Goal: Navigation & Orientation: Understand site structure

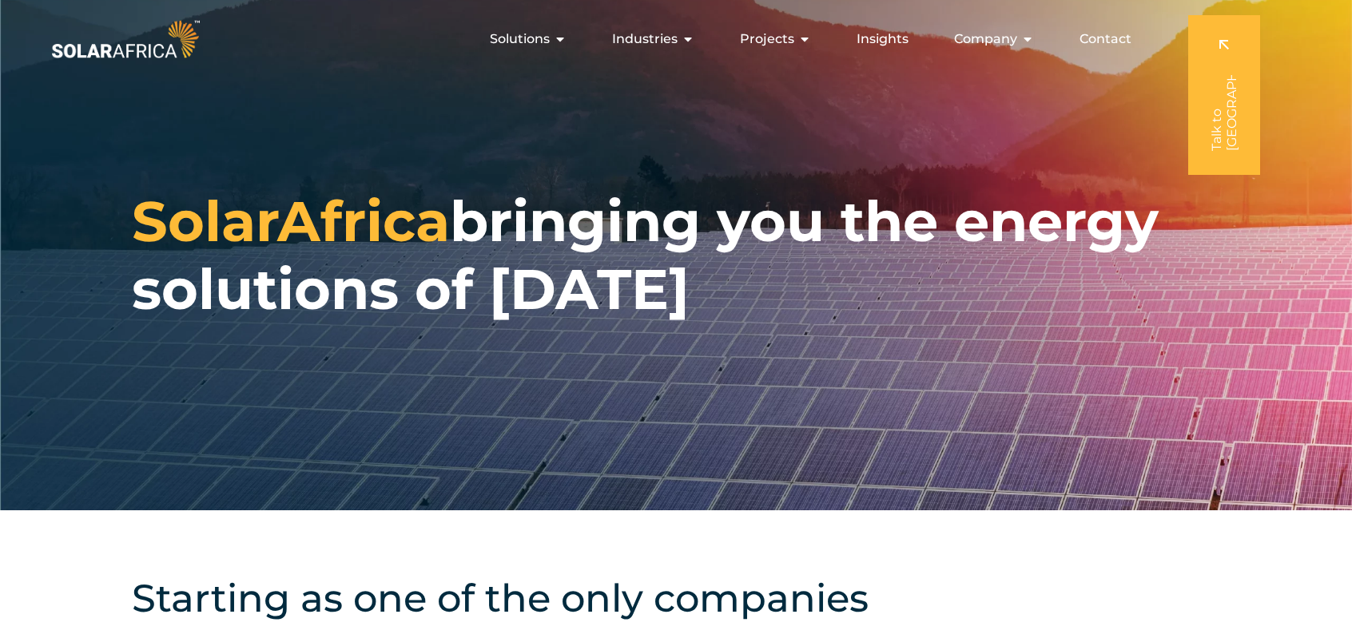
click at [375, 158] on div "SolarAfrica bringing you the energy solutions of [DATE]" at bounding box center [676, 255] width 1352 height 510
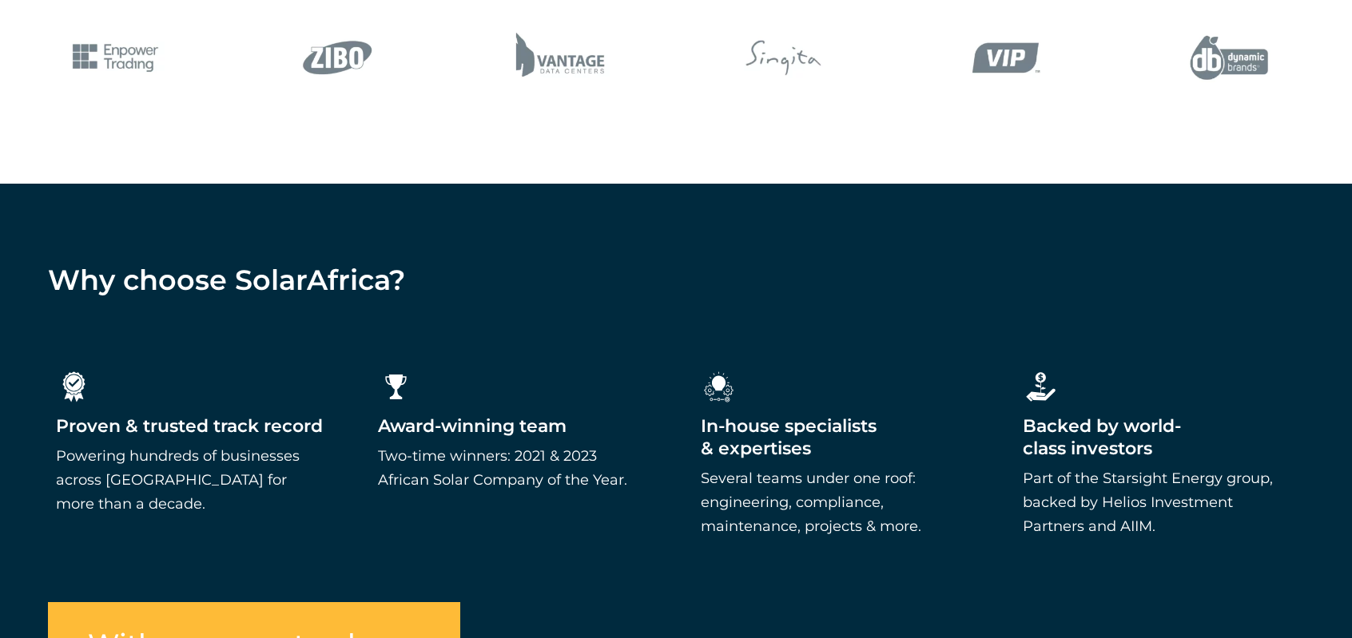
scroll to position [2317, 0]
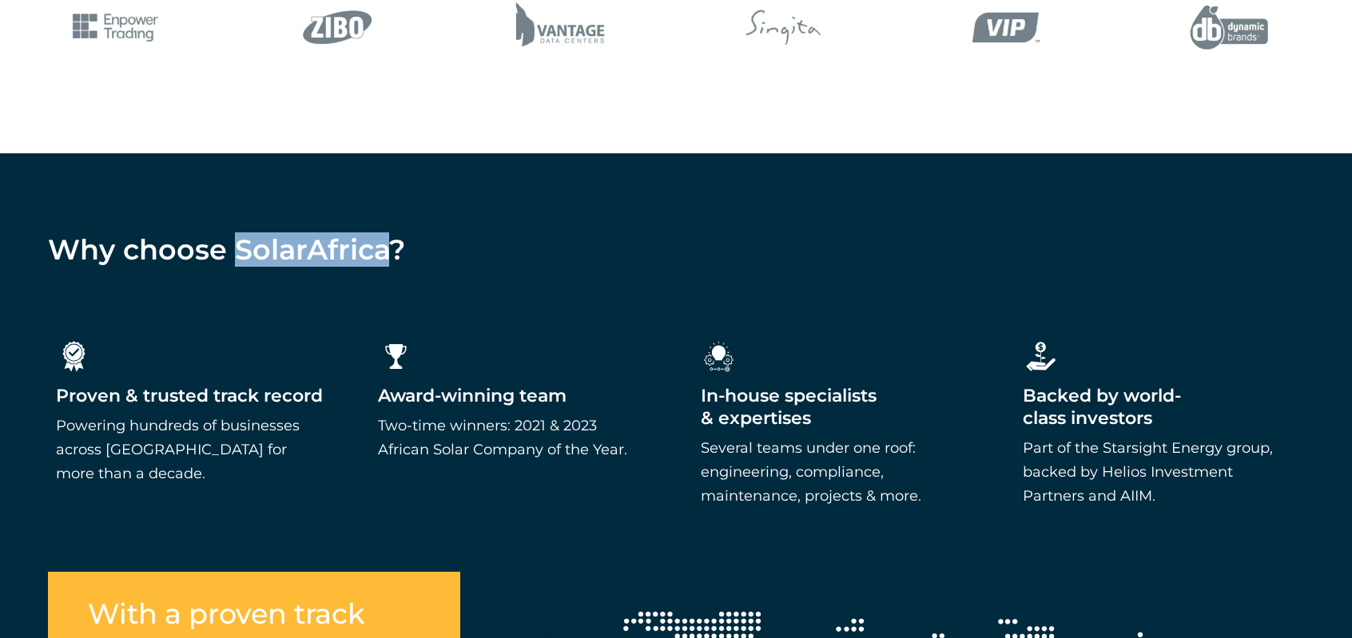
drag, startPoint x: 240, startPoint y: 244, endPoint x: 380, endPoint y: 250, distance: 140.7
click at [380, 250] on h4 "Why choose SolarAfrica?" at bounding box center [676, 250] width 1256 height 34
copy h4 "SolarAfrica"
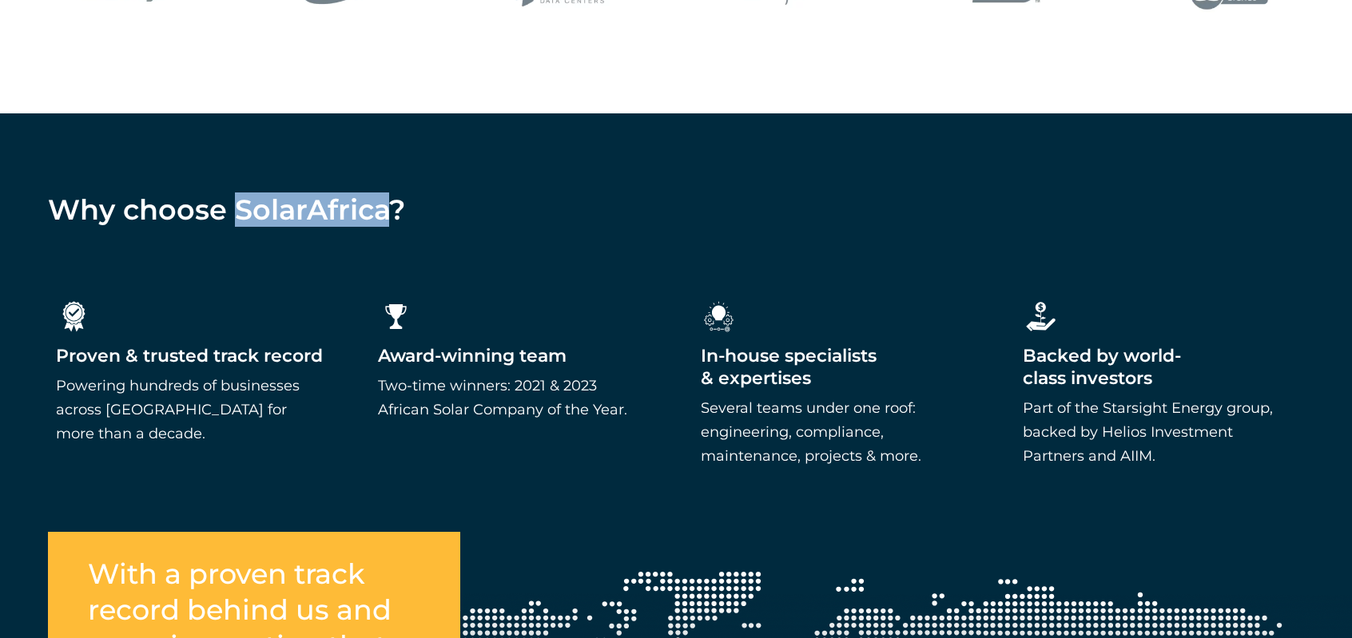
scroll to position [2396, 0]
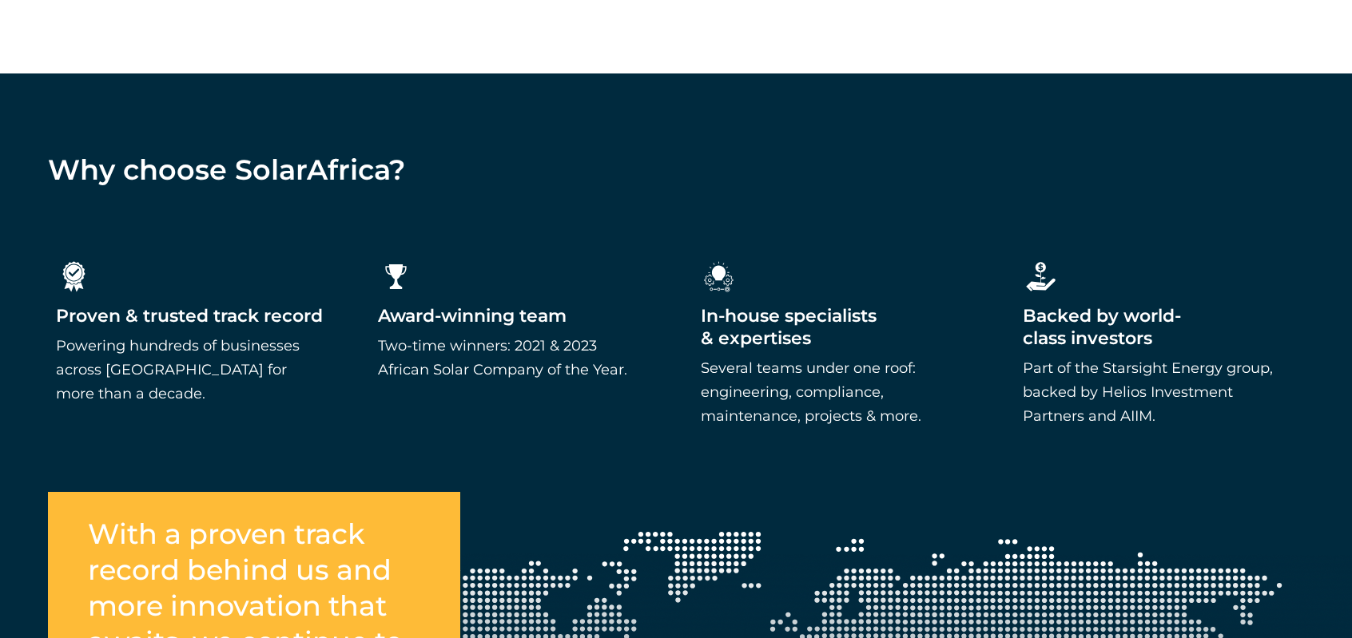
click at [578, 239] on div ".cls-1{fill:#fff;stroke-width:0px;} Proven & trusted track record Powering hund…" at bounding box center [676, 359] width 1352 height 312
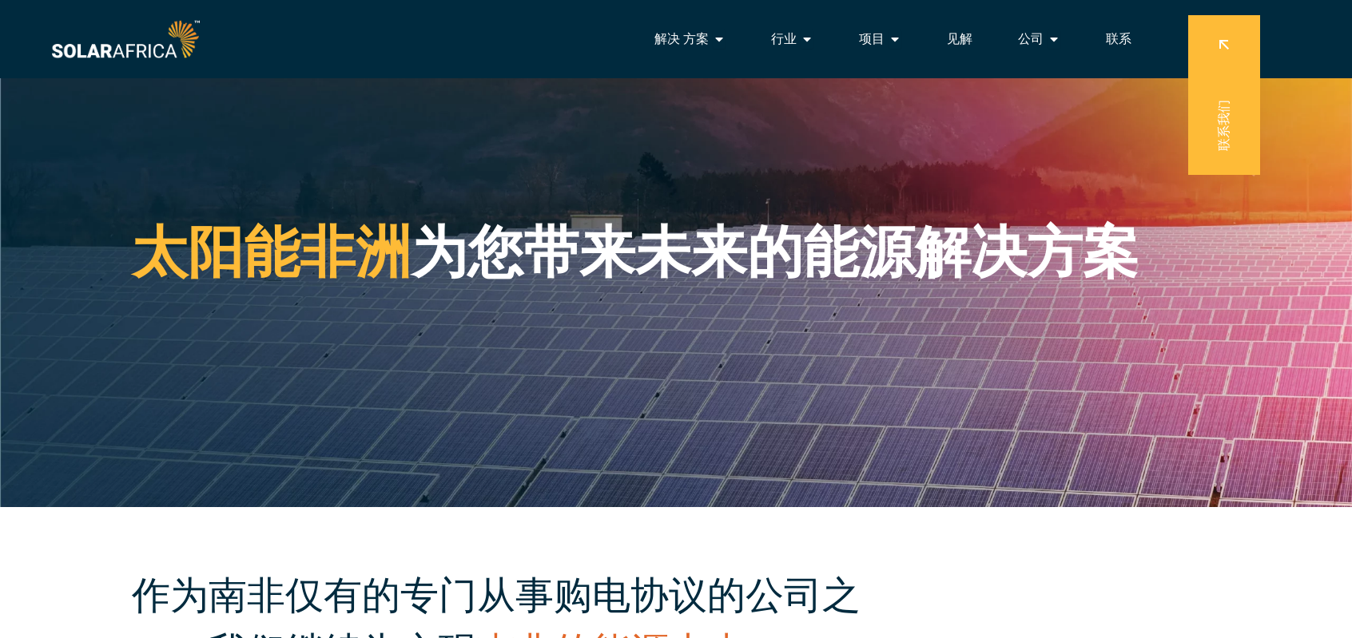
scroll to position [0, 0]
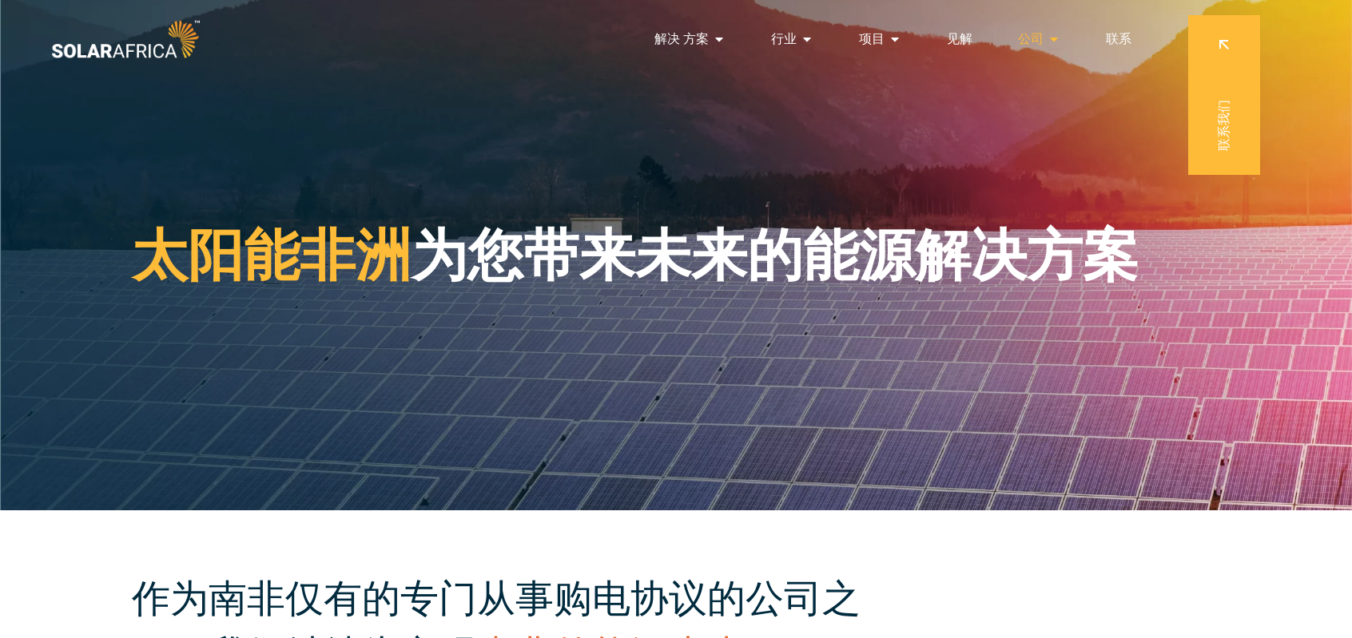
click at [1049, 36] on icon "Menu" at bounding box center [1053, 39] width 13 height 13
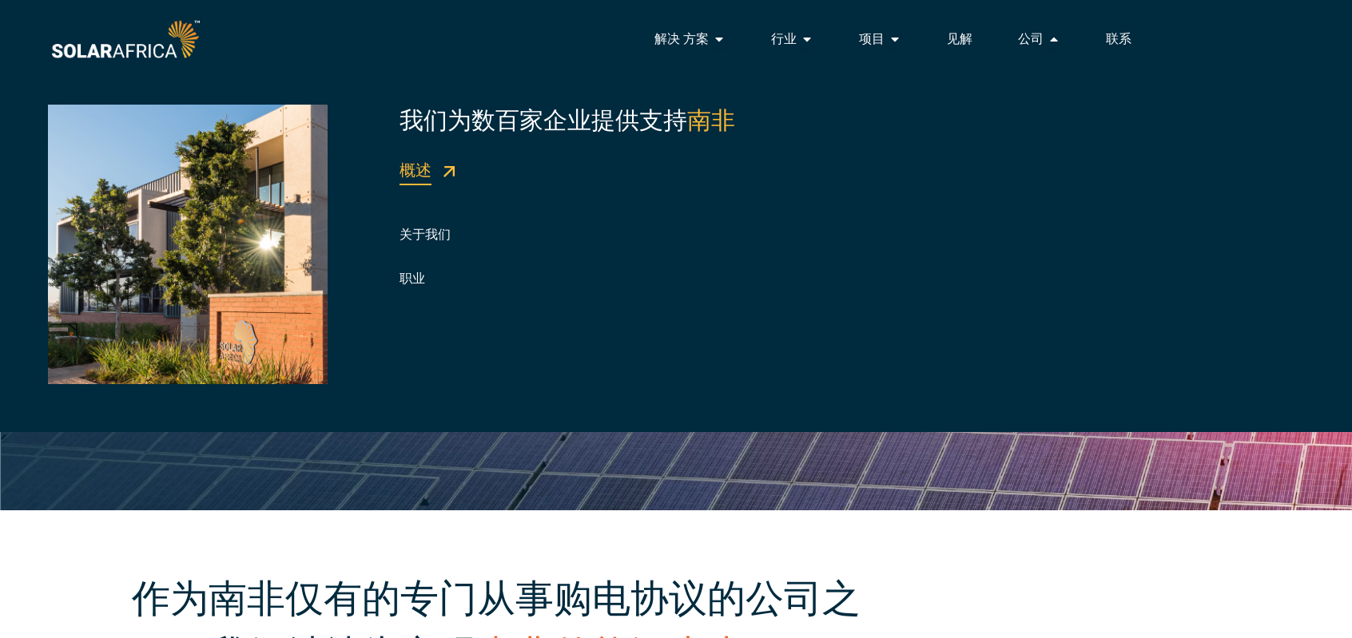
click at [412, 168] on link "概述" at bounding box center [415, 170] width 32 height 19
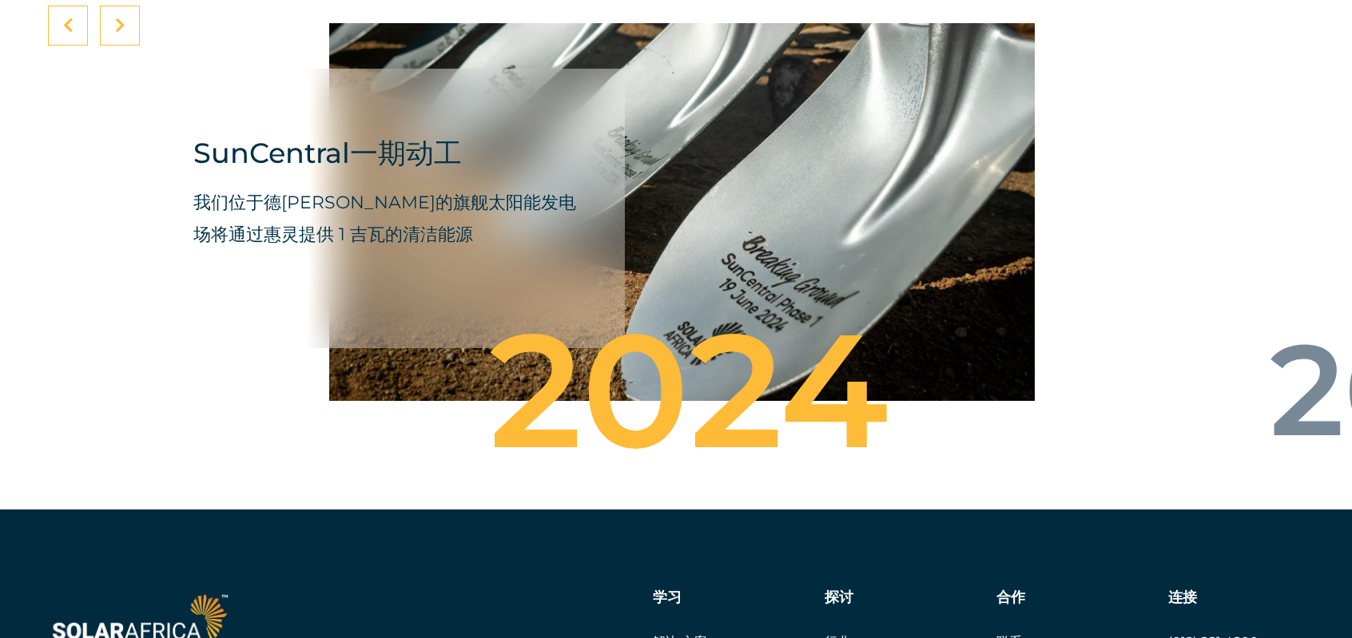
scroll to position [4633, 0]
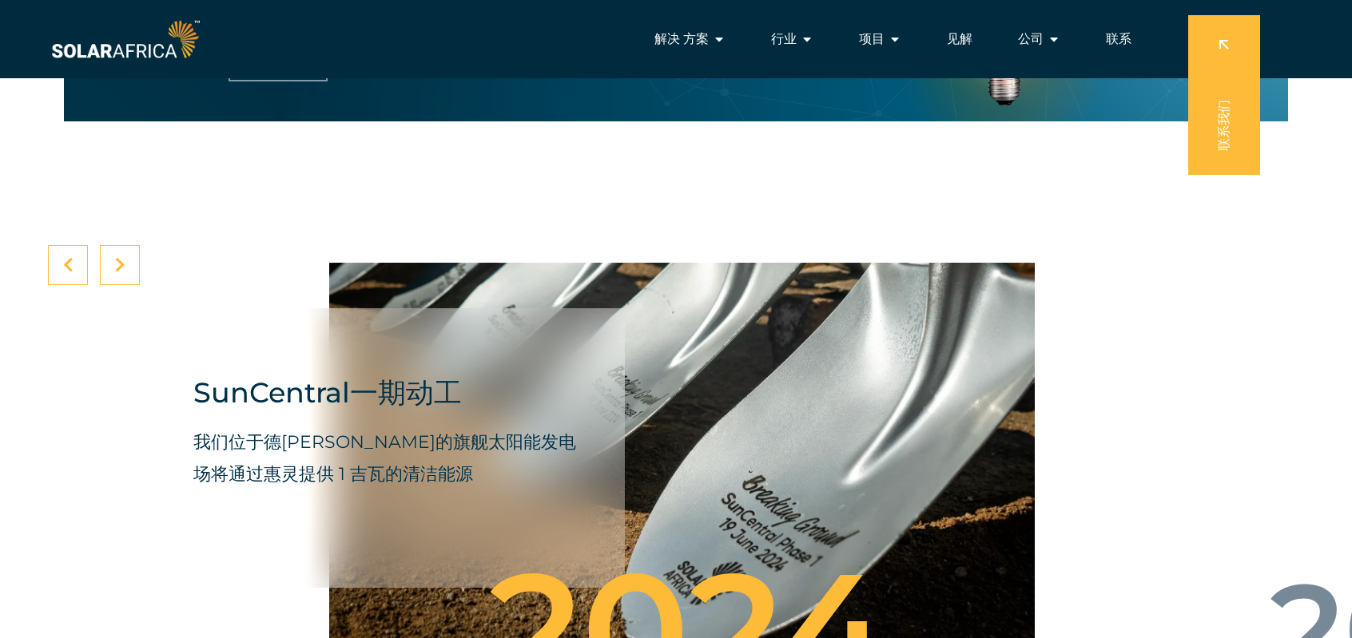
click at [113, 245] on div at bounding box center [120, 265] width 40 height 40
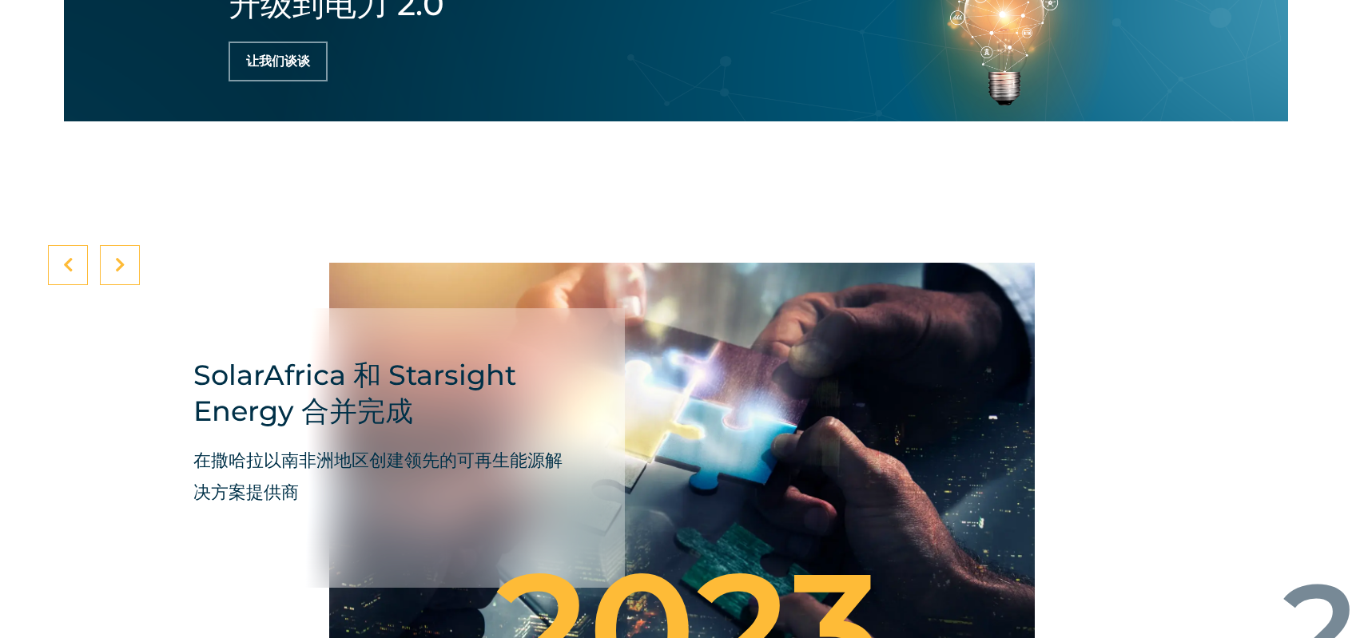
scroll to position [4713, 0]
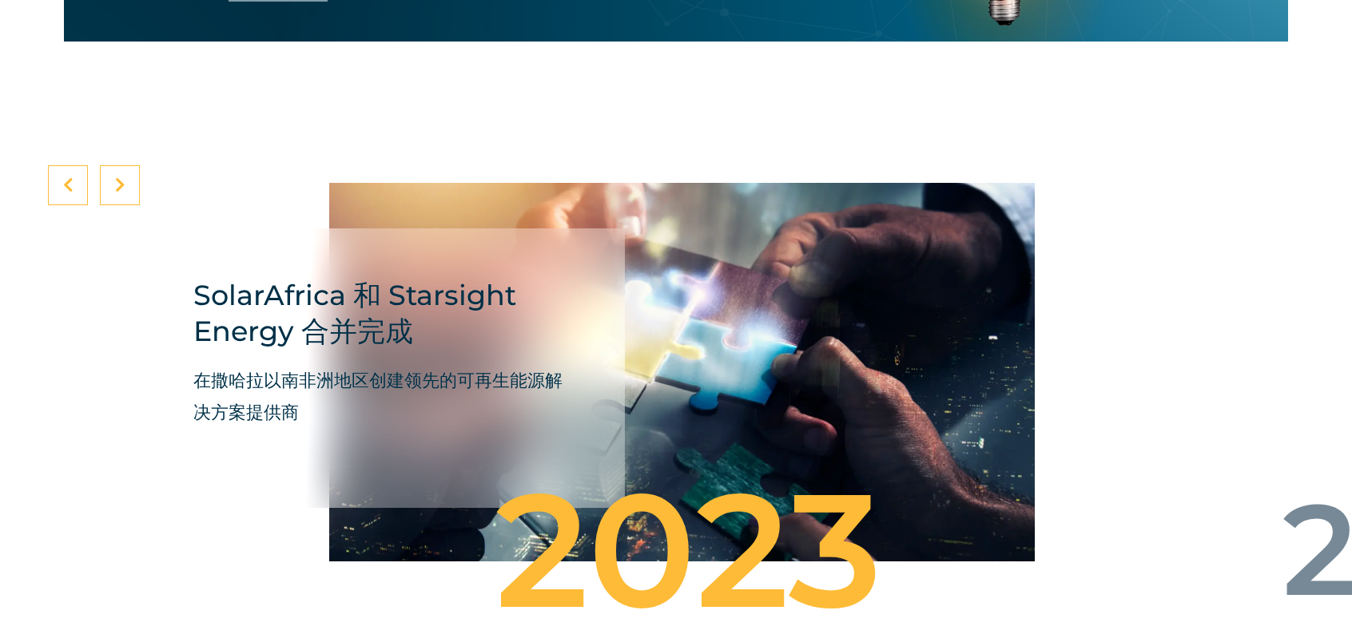
click at [119, 177] on icon at bounding box center [120, 185] width 10 height 16
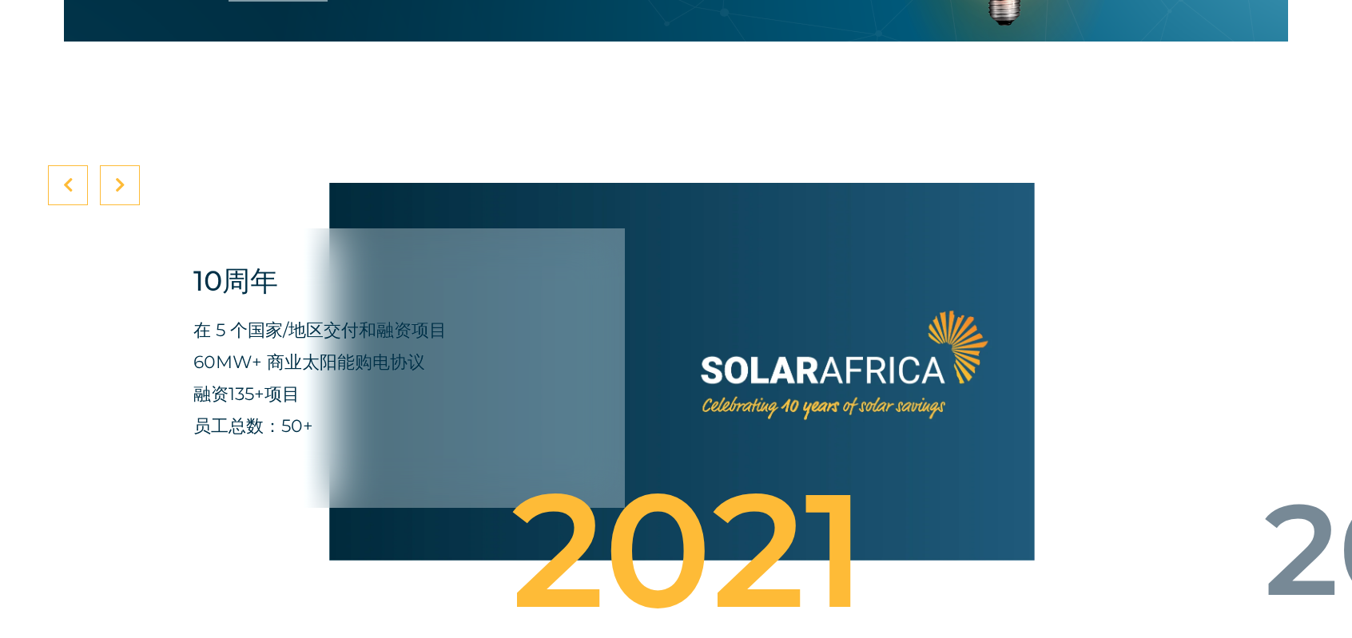
click at [119, 177] on icon at bounding box center [120, 185] width 10 height 16
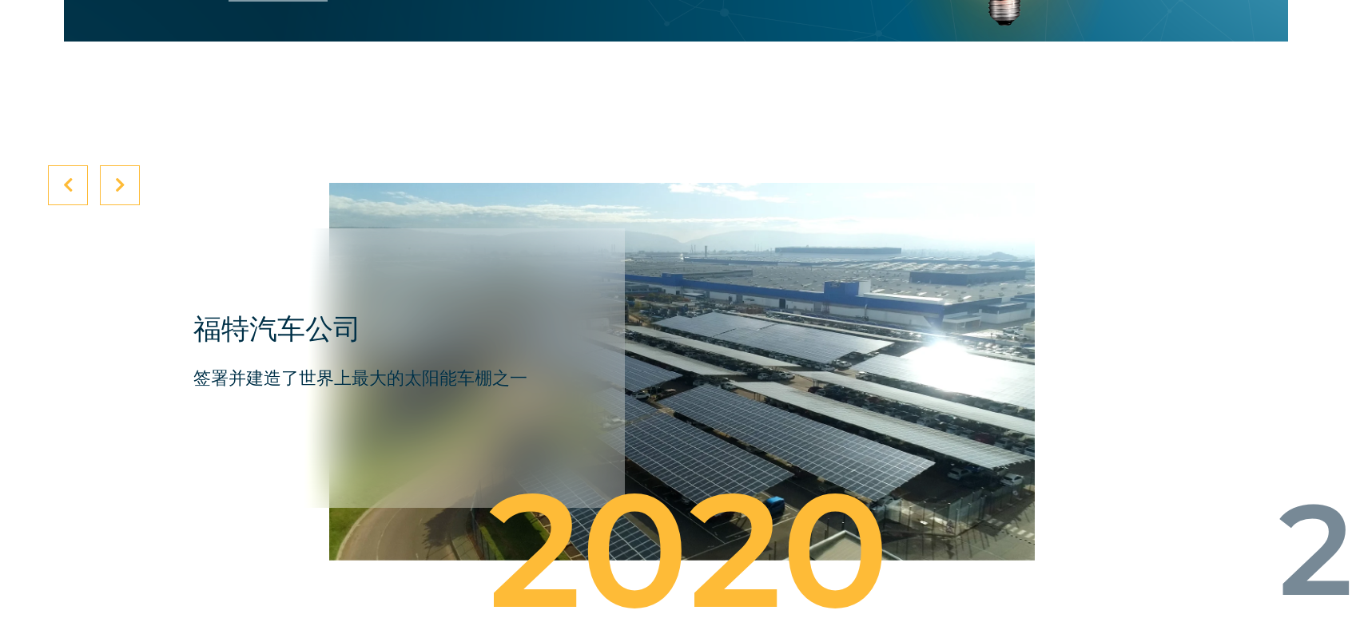
click at [119, 177] on icon at bounding box center [120, 185] width 10 height 16
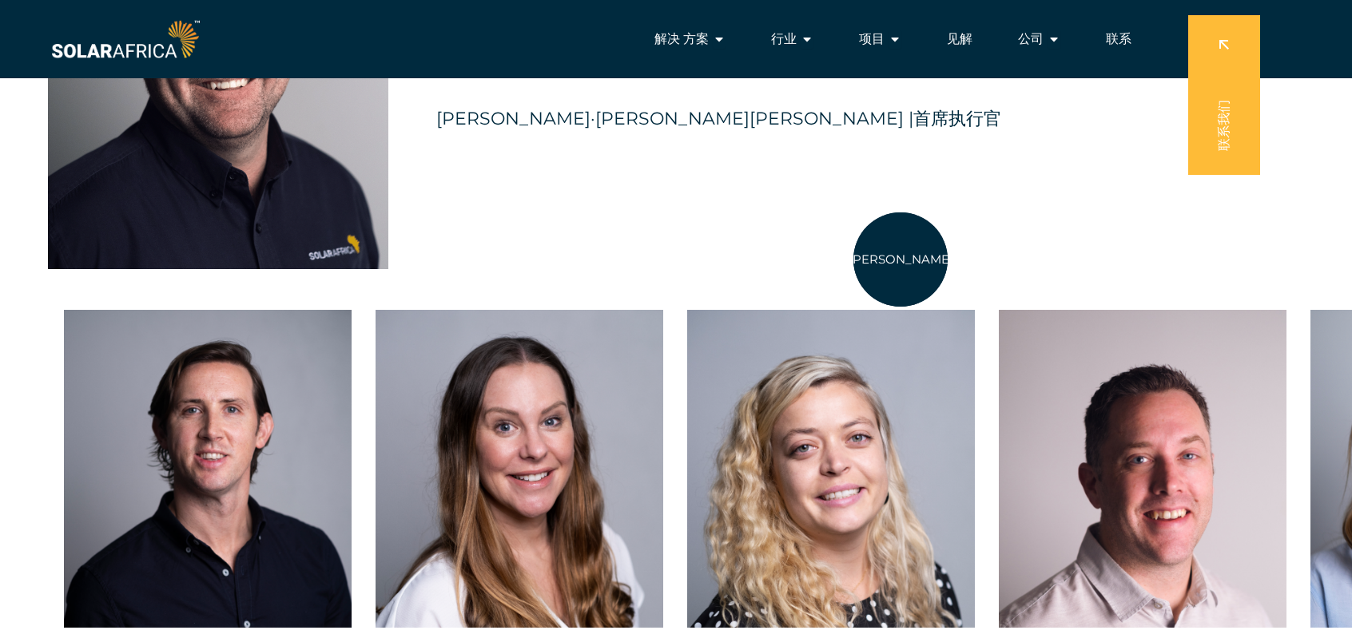
scroll to position [3195, 0]
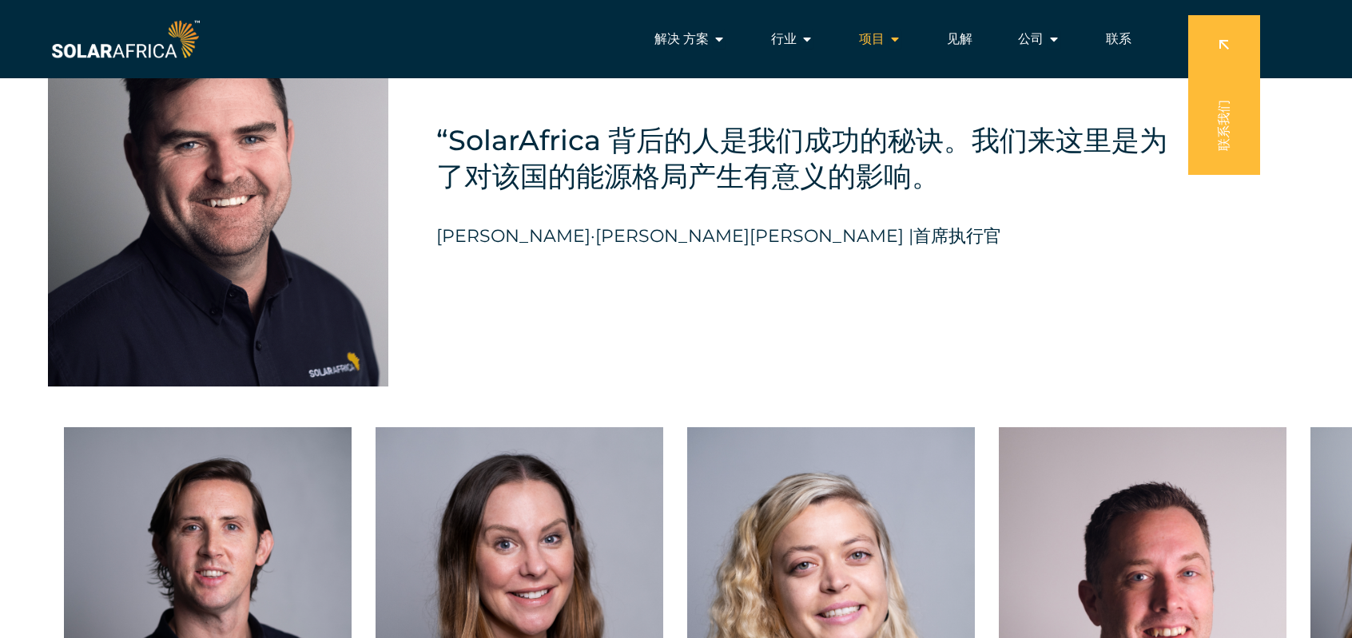
click at [882, 40] on span "项目" at bounding box center [872, 39] width 26 height 19
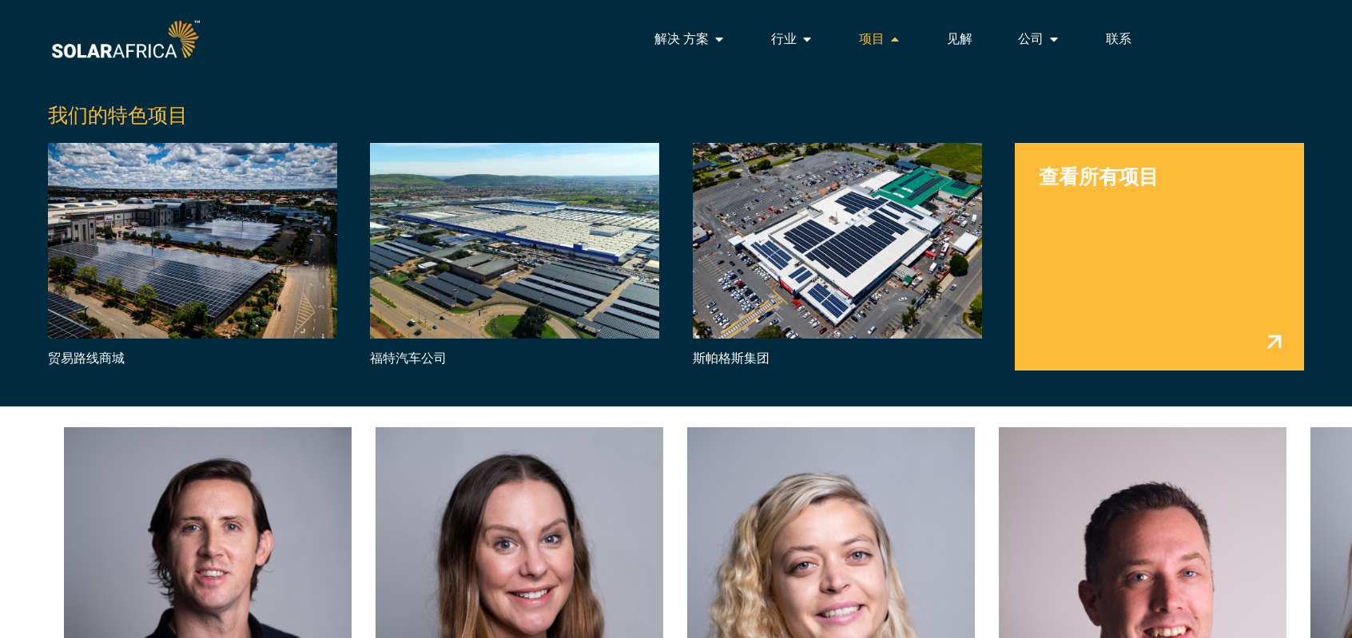
click at [882, 40] on span "项目" at bounding box center [872, 39] width 26 height 19
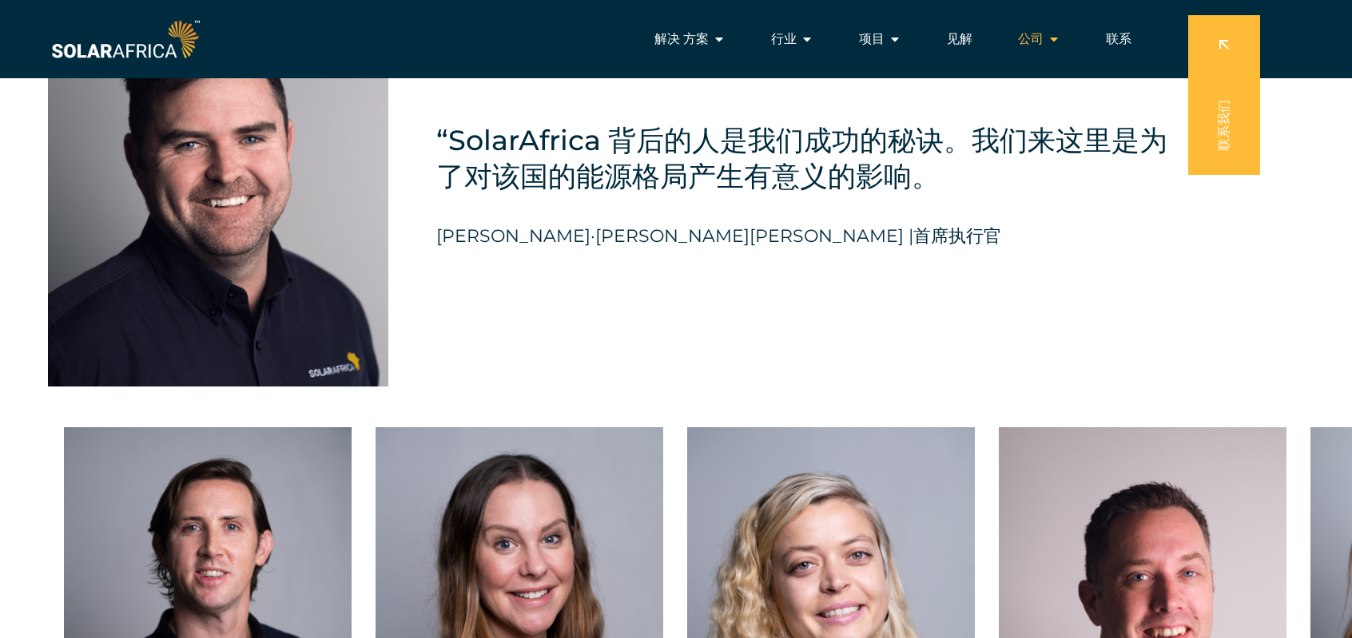
click at [1047, 41] on icon "Menu" at bounding box center [1053, 39] width 13 height 13
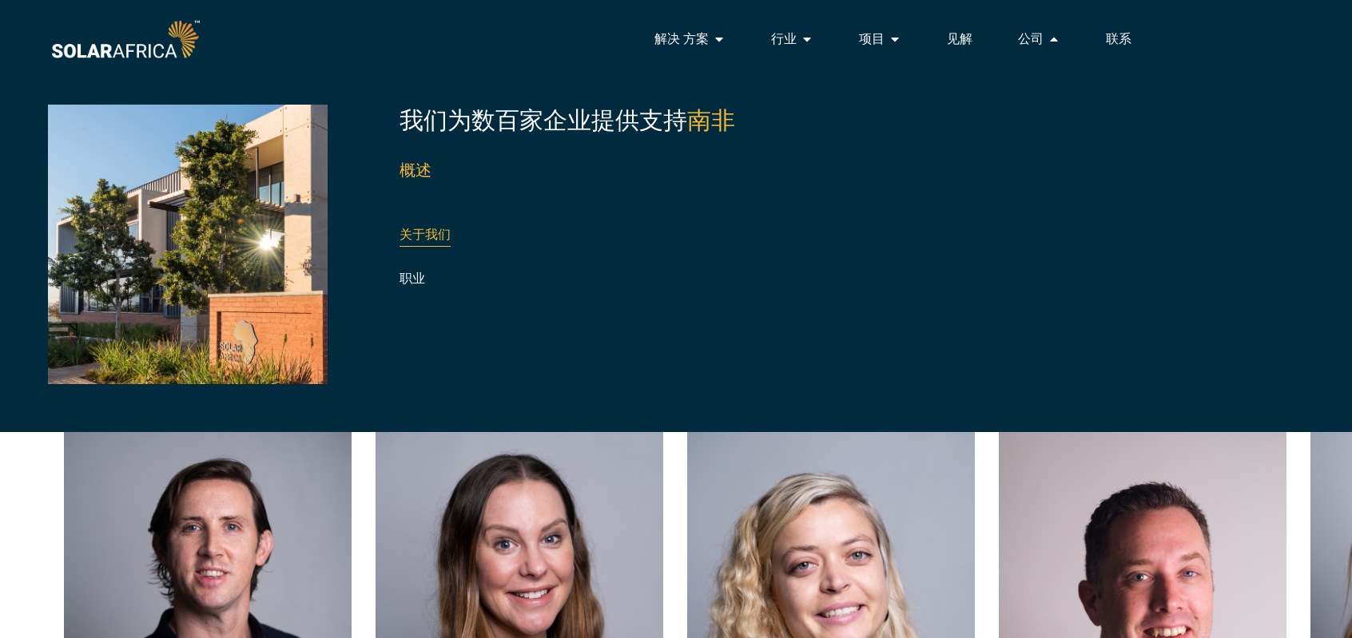
click at [426, 236] on link "关于我们" at bounding box center [424, 234] width 51 height 15
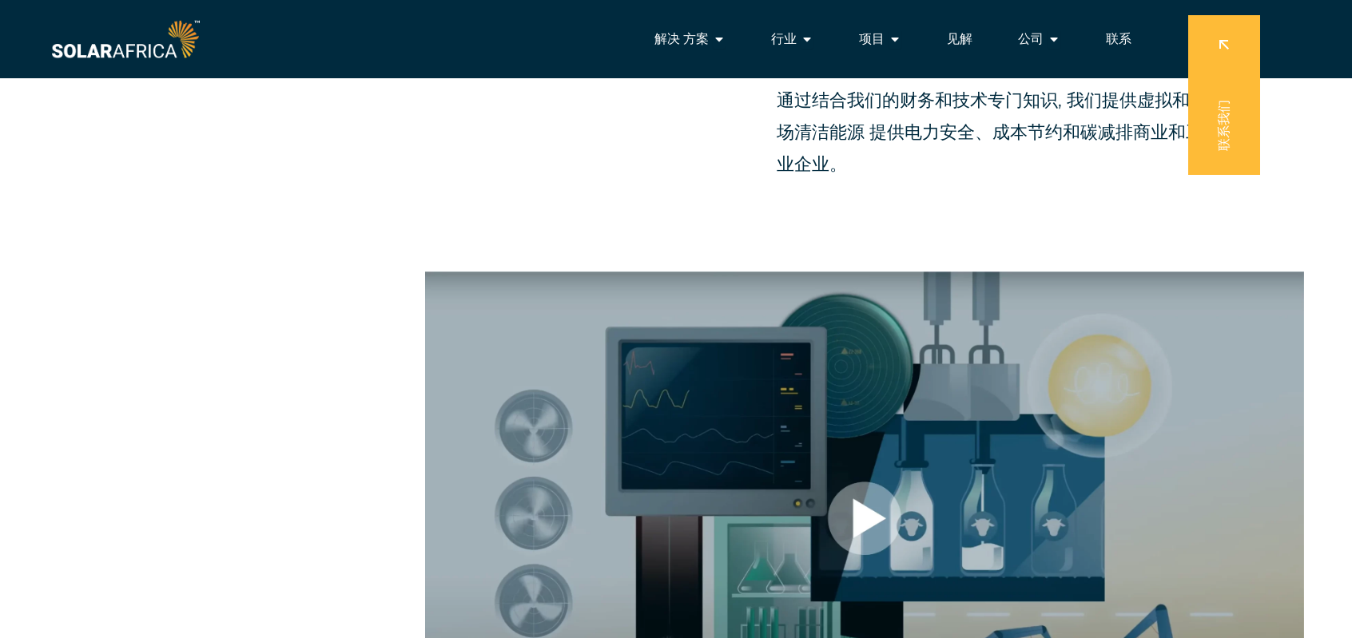
scroll to position [320, 0]
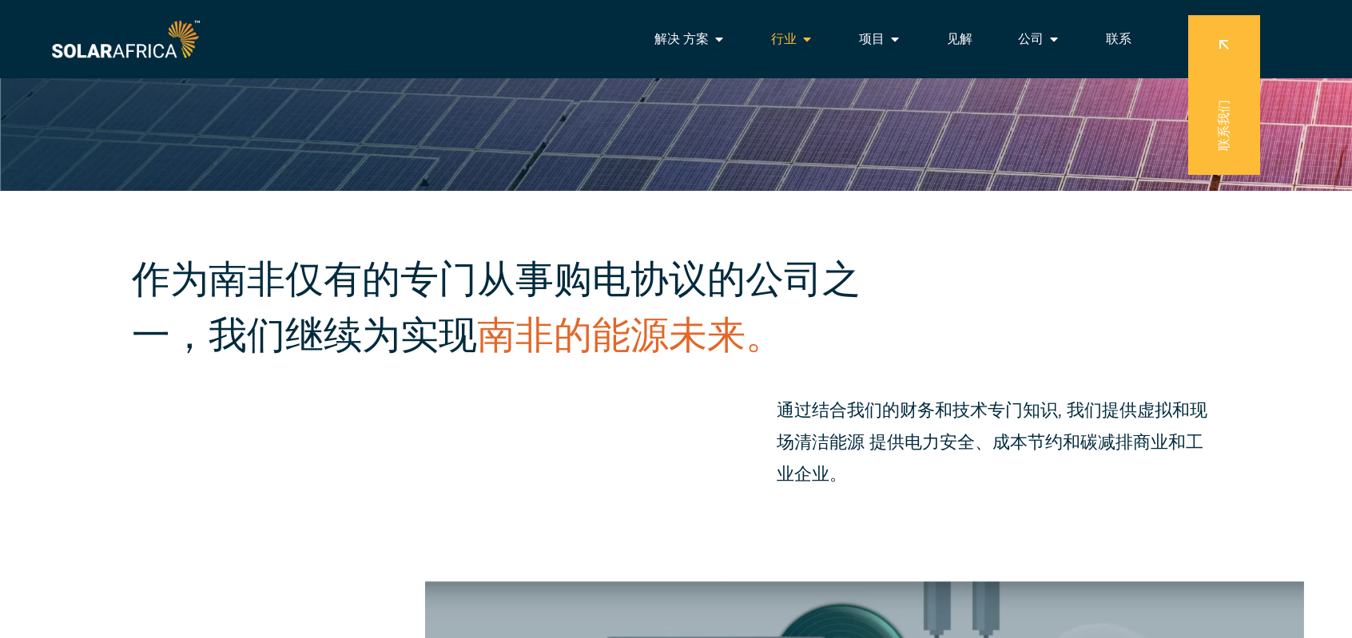
click at [794, 42] on span "行业" at bounding box center [784, 39] width 26 height 19
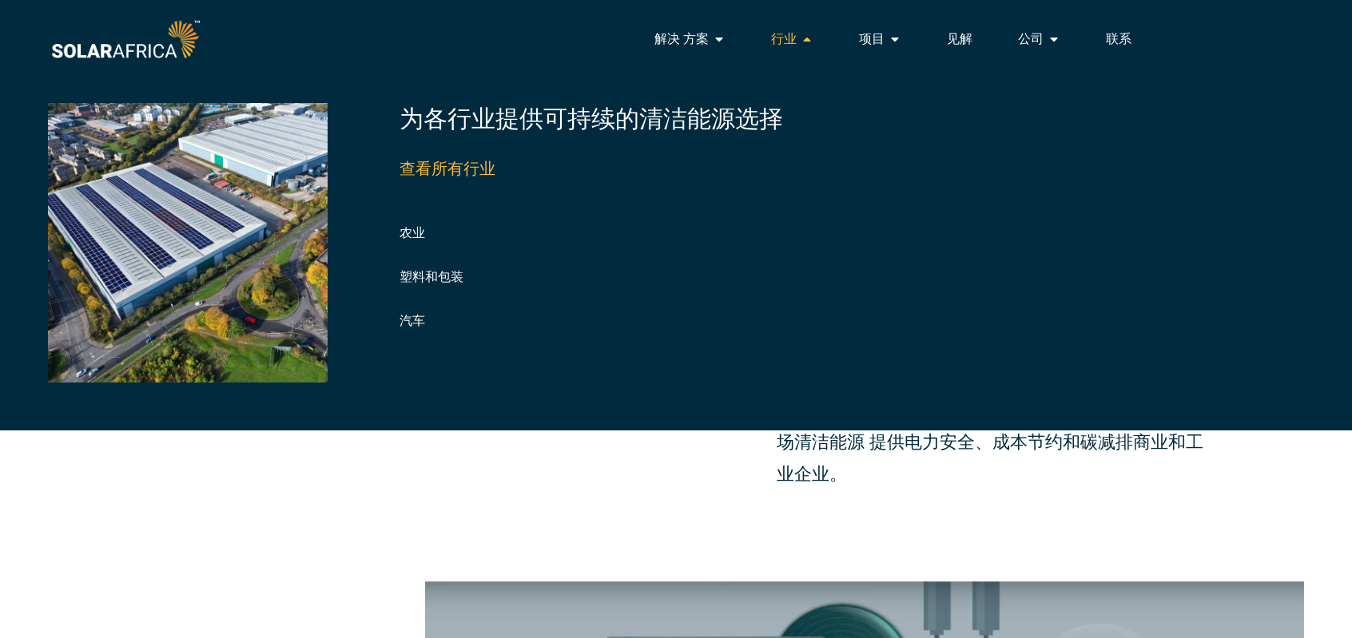
click at [794, 42] on span "行业" at bounding box center [784, 39] width 26 height 19
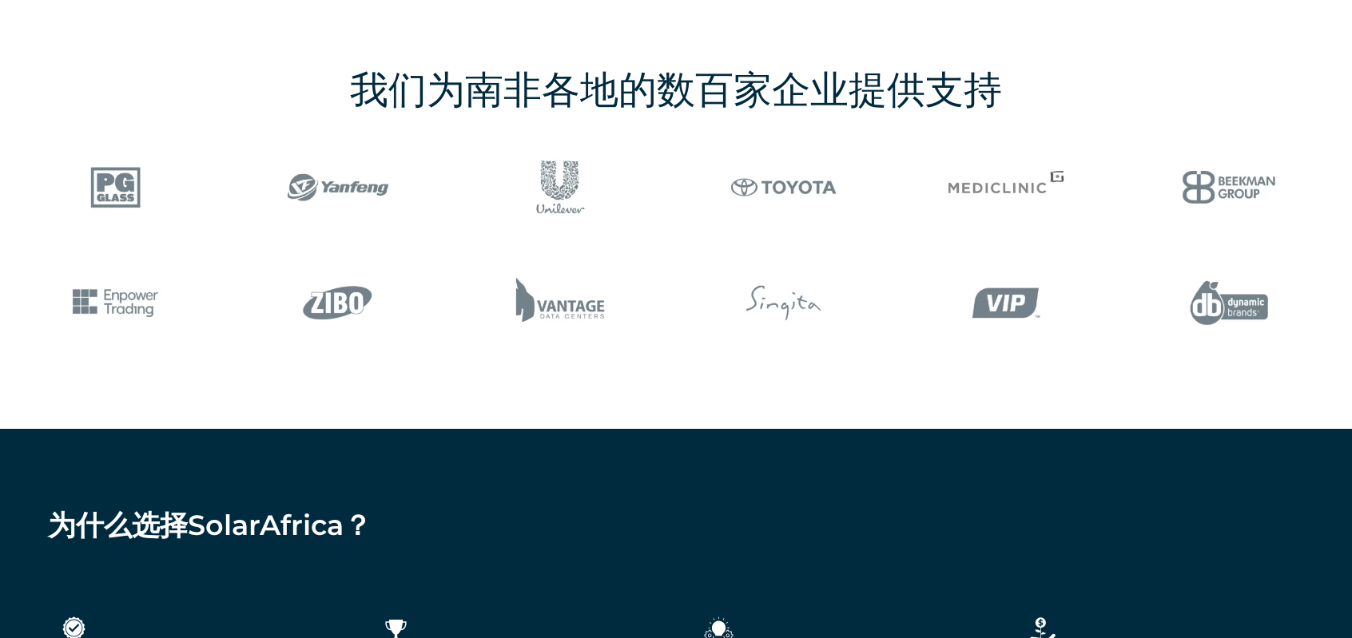
scroll to position [1917, 0]
